Goal: Task Accomplishment & Management: Manage account settings

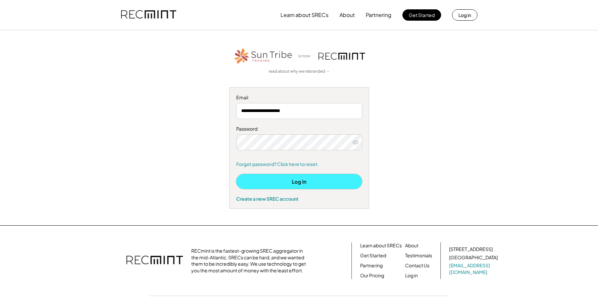
click at [296, 185] on button "Log In" at bounding box center [299, 181] width 126 height 15
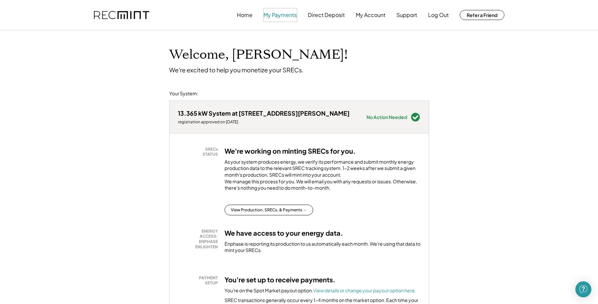
click at [280, 15] on button "My Payments" at bounding box center [279, 14] width 33 height 13
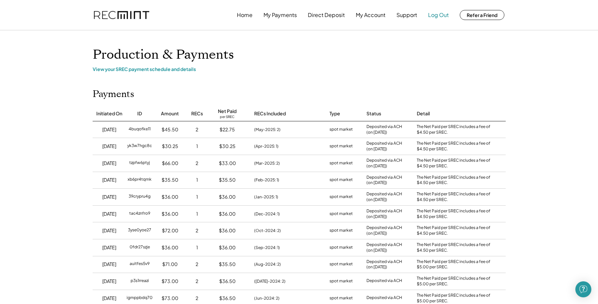
click at [438, 14] on button "Log Out" at bounding box center [438, 14] width 21 height 13
